Goal: Transaction & Acquisition: Purchase product/service

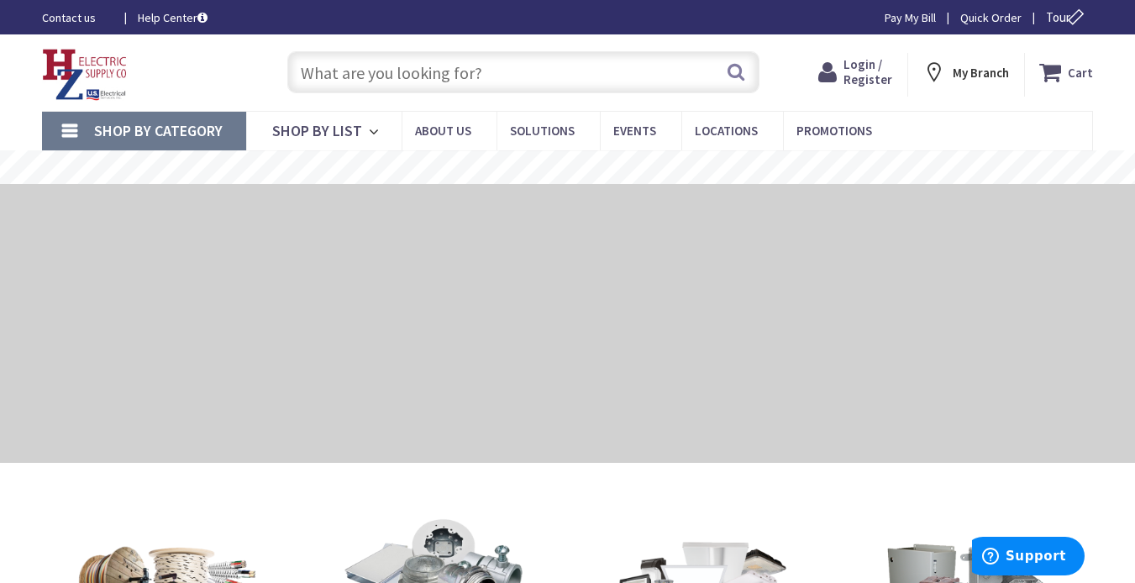
click at [497, 66] on input "text" at bounding box center [523, 72] width 472 height 42
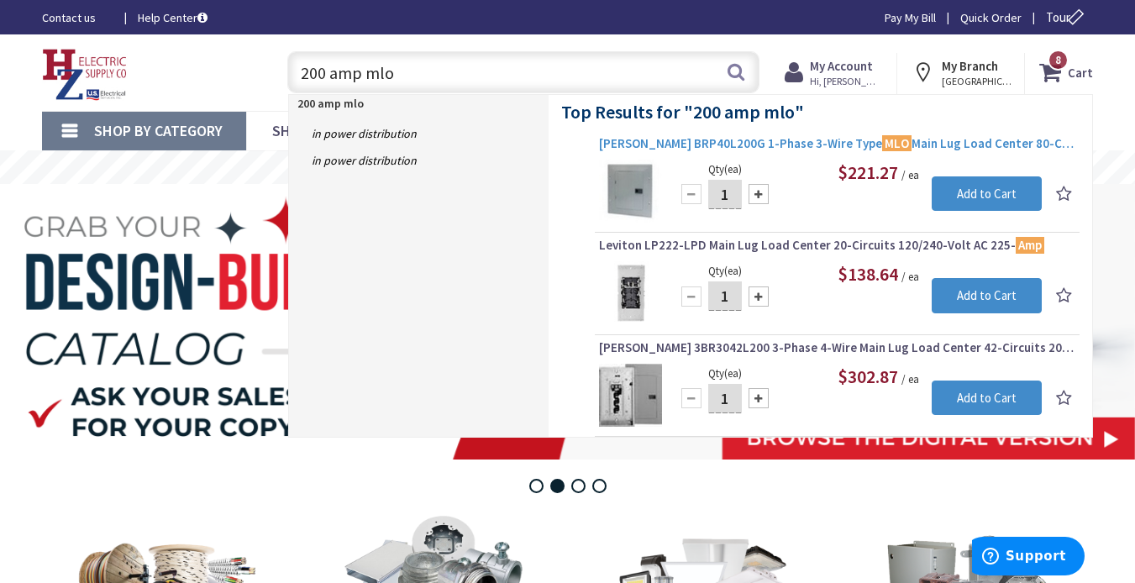
type input "200 amp mlo"
click at [780, 141] on span "Eaton BRP40L200G 1-Phase 3-Wire Type MLO Main Lug Load Center 80-Circuits 120/2…" at bounding box center [837, 143] width 476 height 17
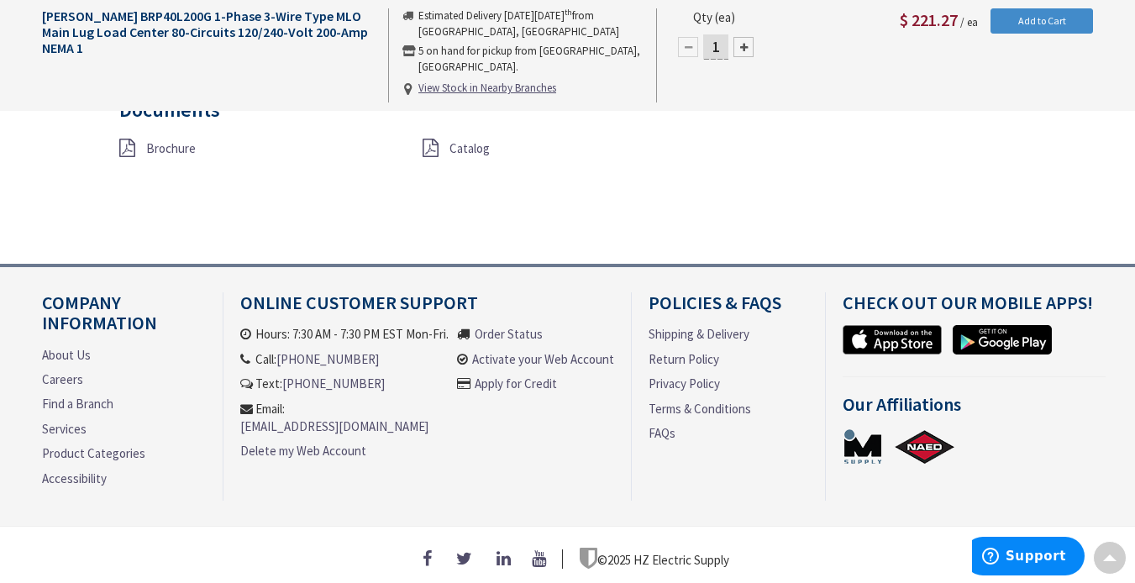
scroll to position [1430, 0]
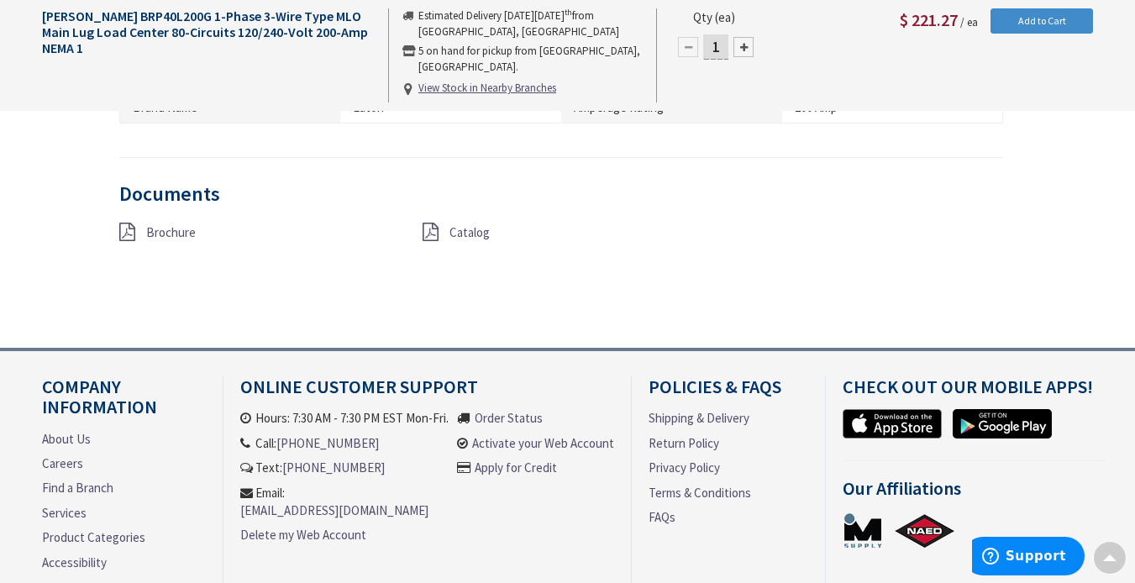
click at [476, 224] on span "Catalog" at bounding box center [469, 232] width 40 height 16
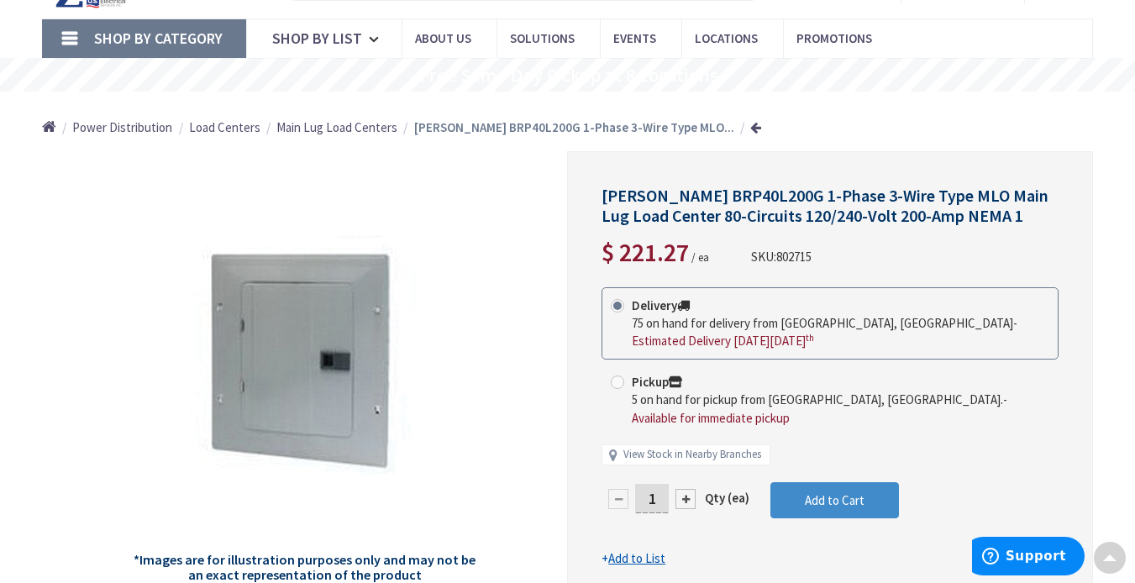
scroll to position [0, 0]
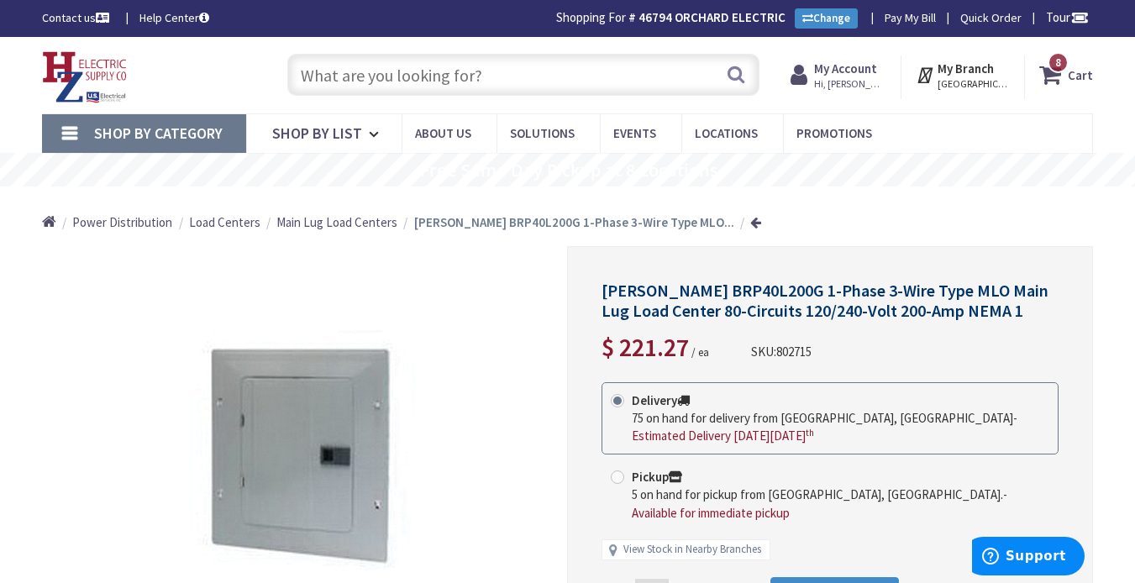
click at [513, 85] on input "text" at bounding box center [523, 75] width 472 height 42
click at [495, 78] on input "text" at bounding box center [523, 75] width 472 height 42
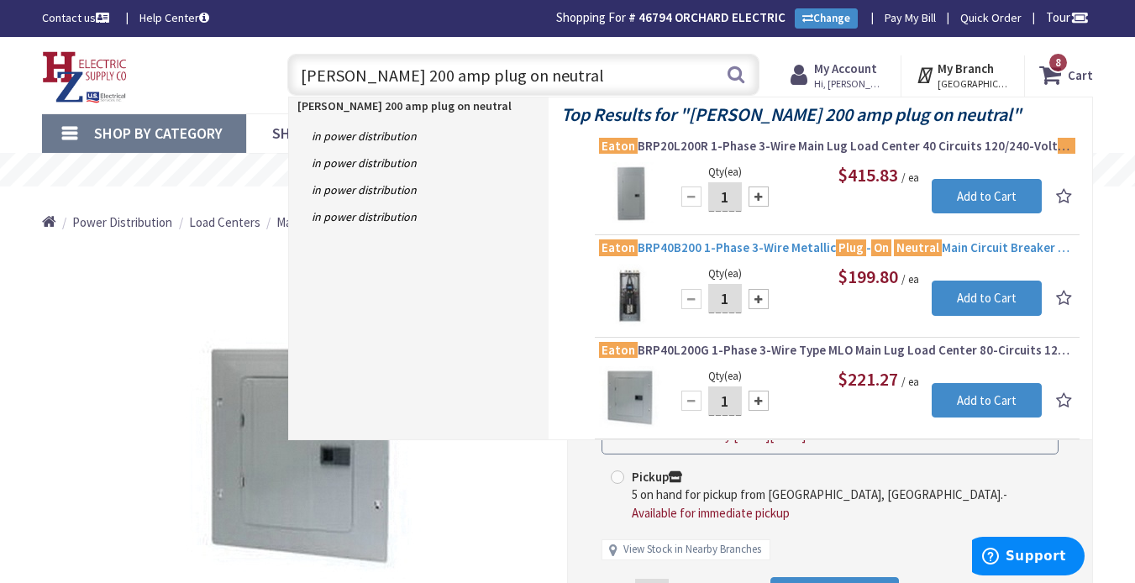
type input "eaton 200 amp plug on neutral"
click at [756, 247] on span "Eaton BRP40B200 1-Phase 3-Wire Metallic Plug - On Neutral Main Circuit Breaker …" at bounding box center [837, 247] width 476 height 17
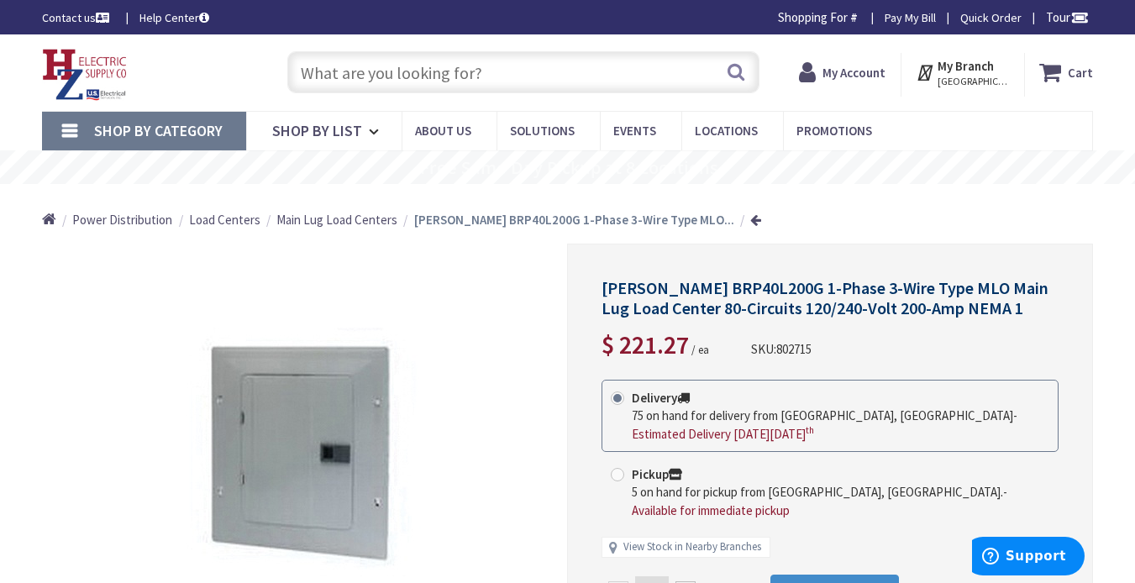
click at [494, 74] on input "text" at bounding box center [523, 72] width 472 height 42
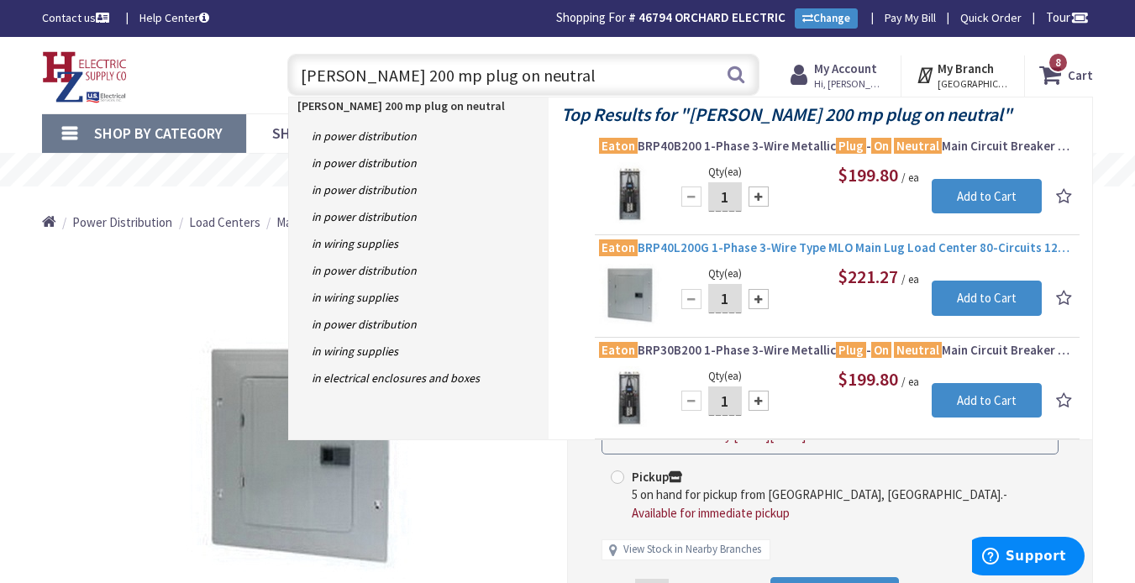
type input "eaton 200 mp plug on neutral"
click at [790, 252] on span "Eaton BRP40L200G 1-Phase 3-Wire Type MLO Main Lug Load Center 80-Circuits 120/2…" at bounding box center [837, 247] width 476 height 17
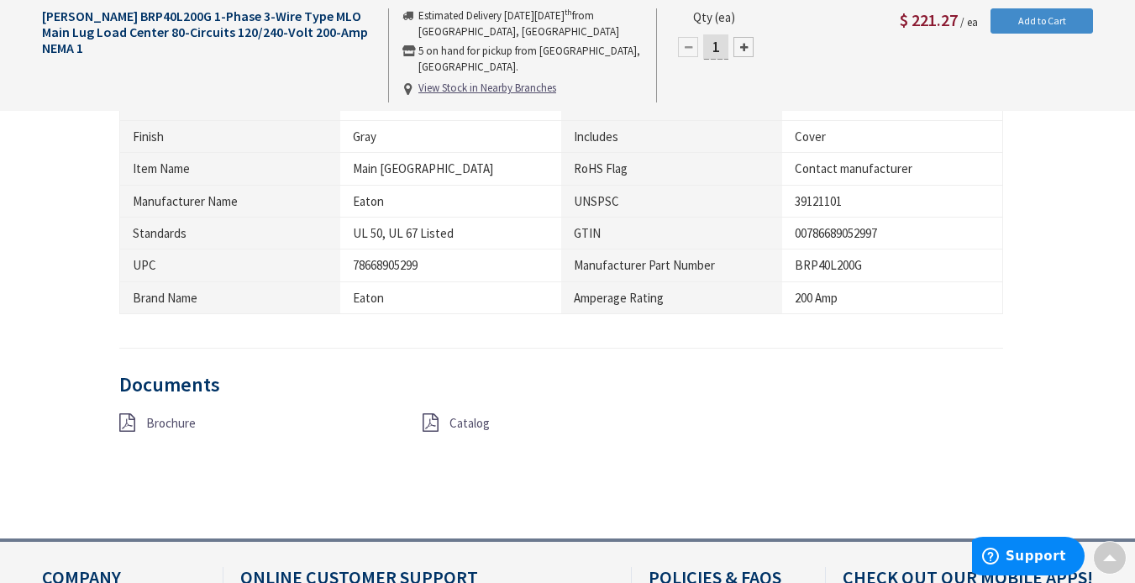
scroll to position [1430, 0]
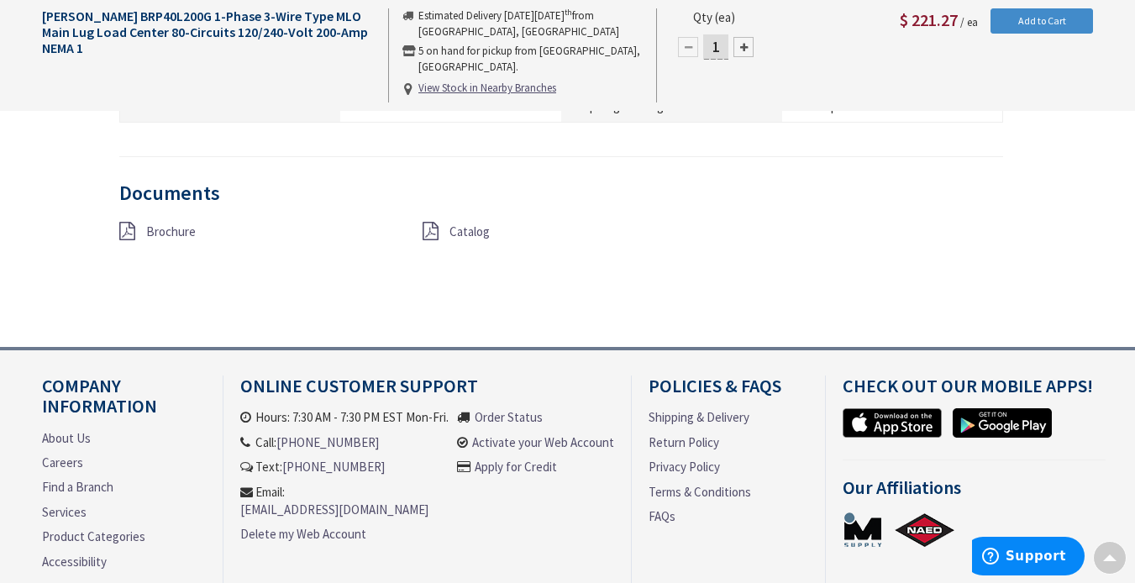
click at [177, 223] on span "Brochure" at bounding box center [171, 231] width 50 height 16
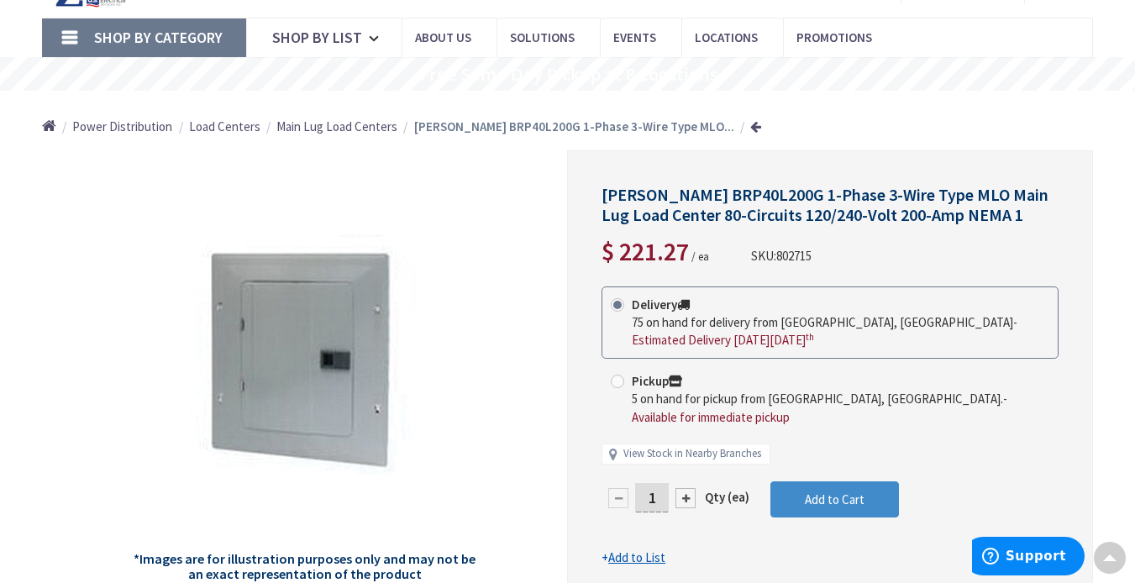
scroll to position [0, 0]
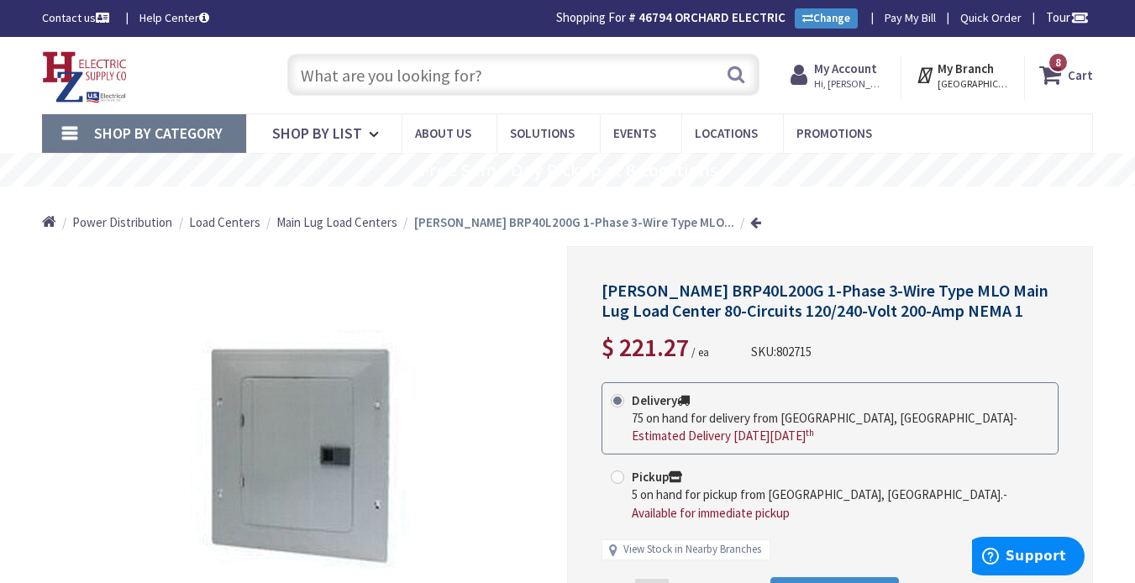
click at [494, 76] on input "text" at bounding box center [523, 75] width 472 height 42
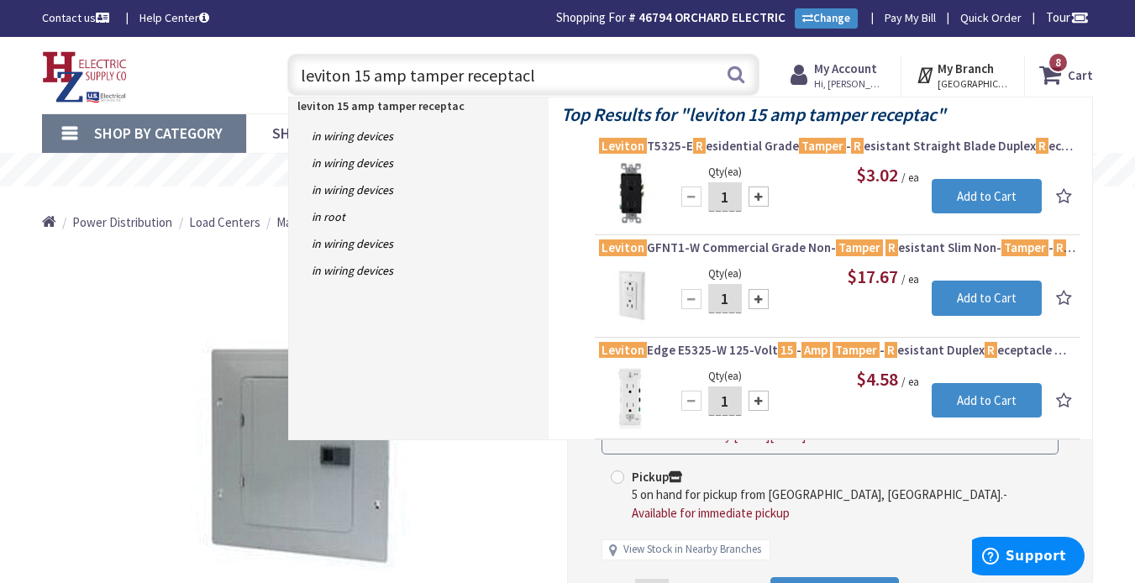
type input "leviton 15 amp tamper receptacle"
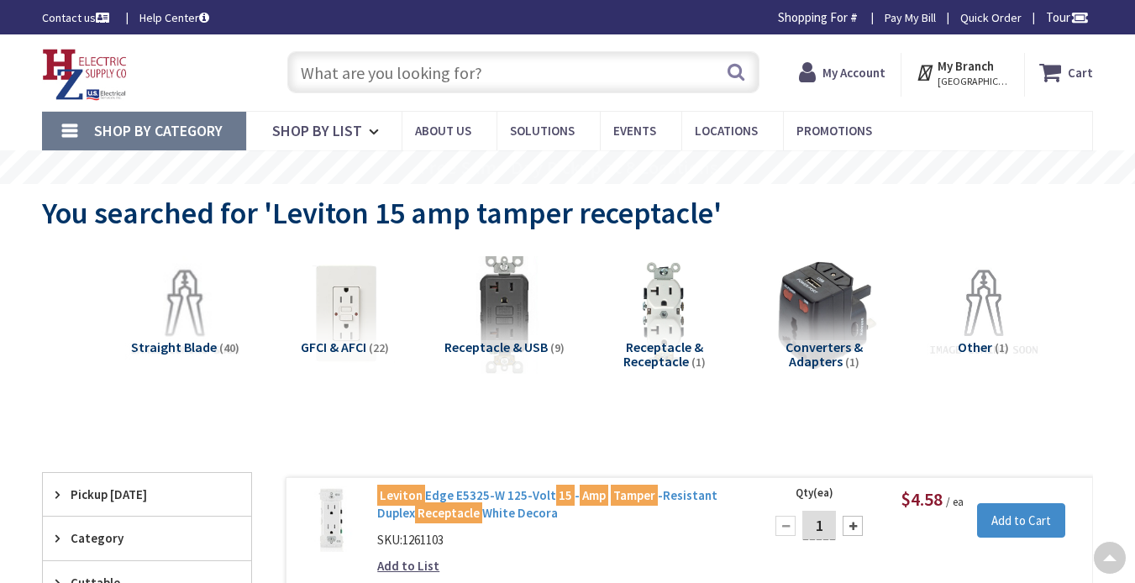
scroll to position [252, 0]
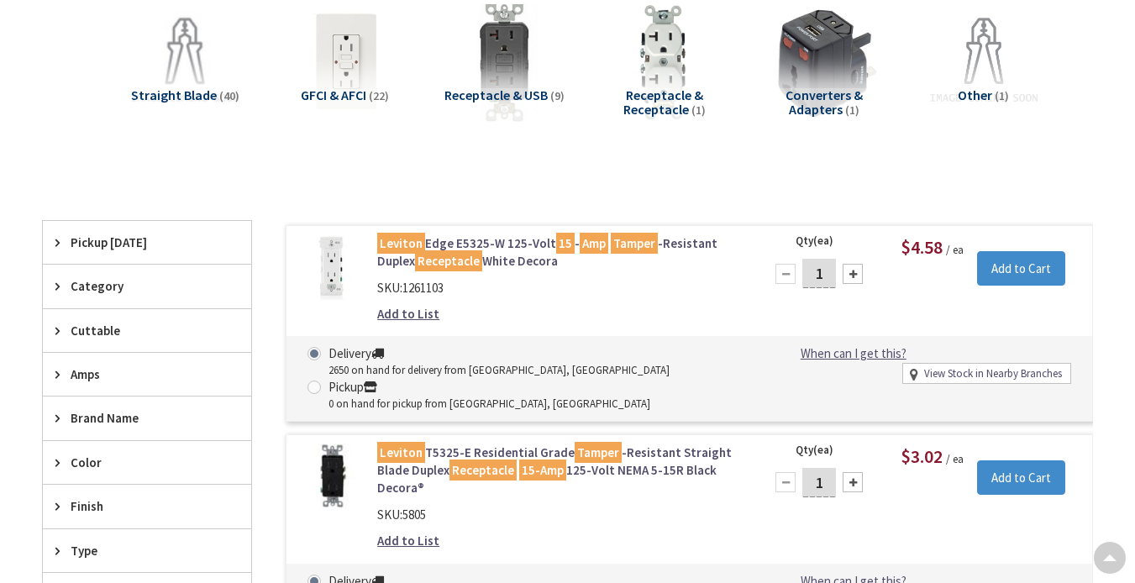
click at [658, 58] on img at bounding box center [664, 62] width 132 height 132
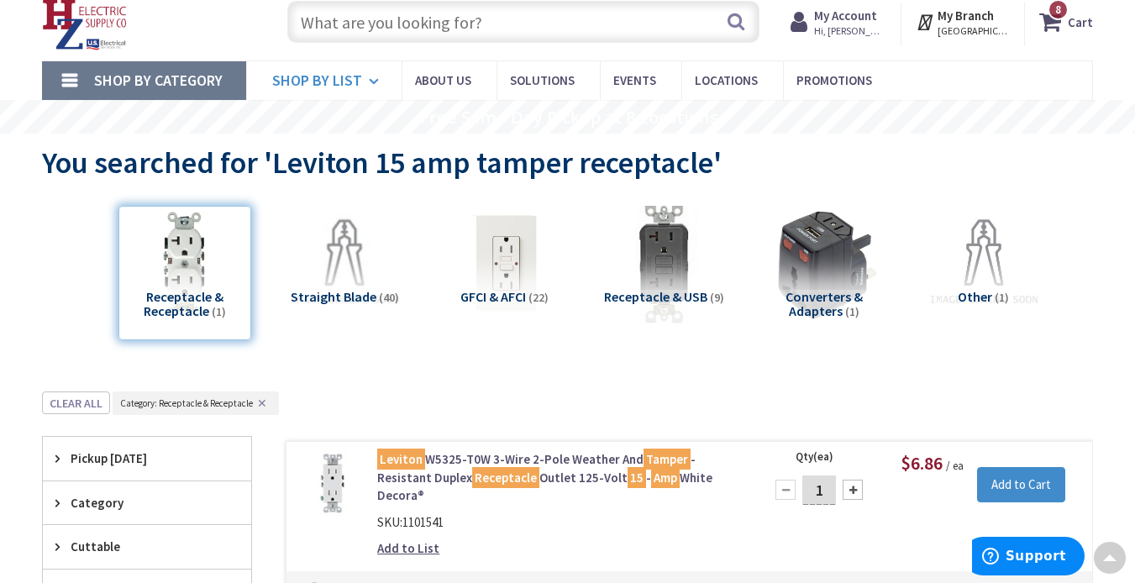
scroll to position [0, 0]
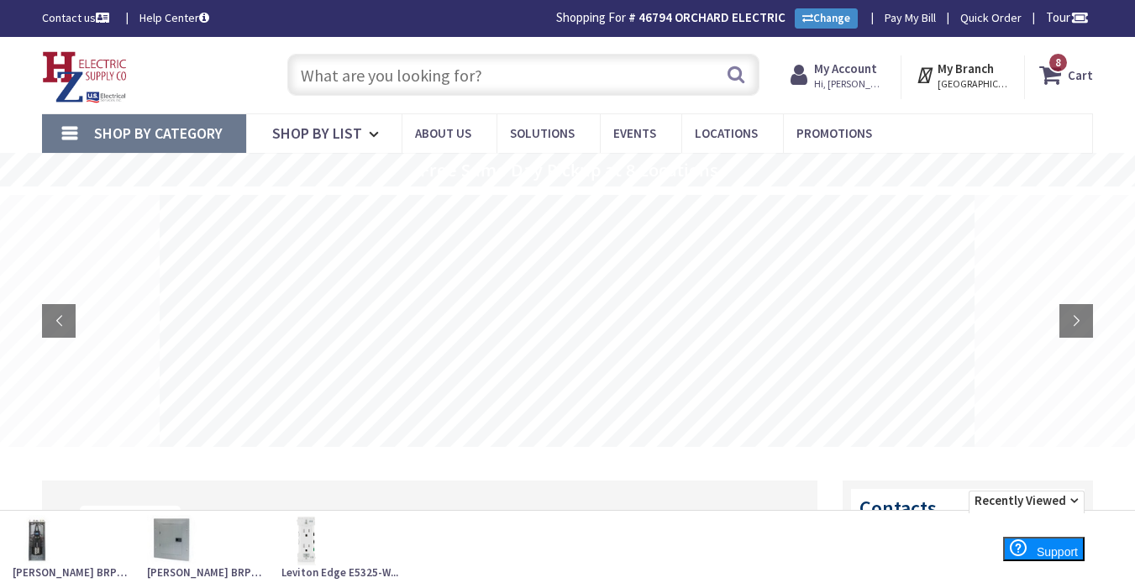
click at [554, 73] on input "text" at bounding box center [523, 75] width 472 height 42
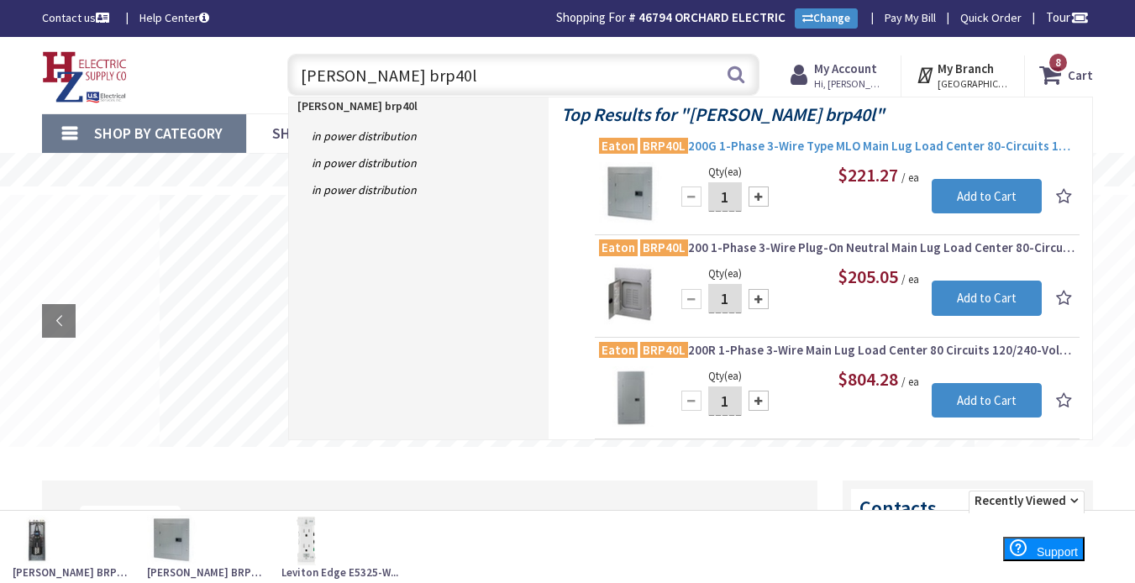
type input "eaton brp40l"
click at [801, 142] on span "Eaton BRP40L 200G 1-Phase 3-Wire Type MLO Main Lug Load Center 80-Circuits 120/…" at bounding box center [837, 146] width 476 height 17
